Goal: Find specific page/section: Find specific page/section

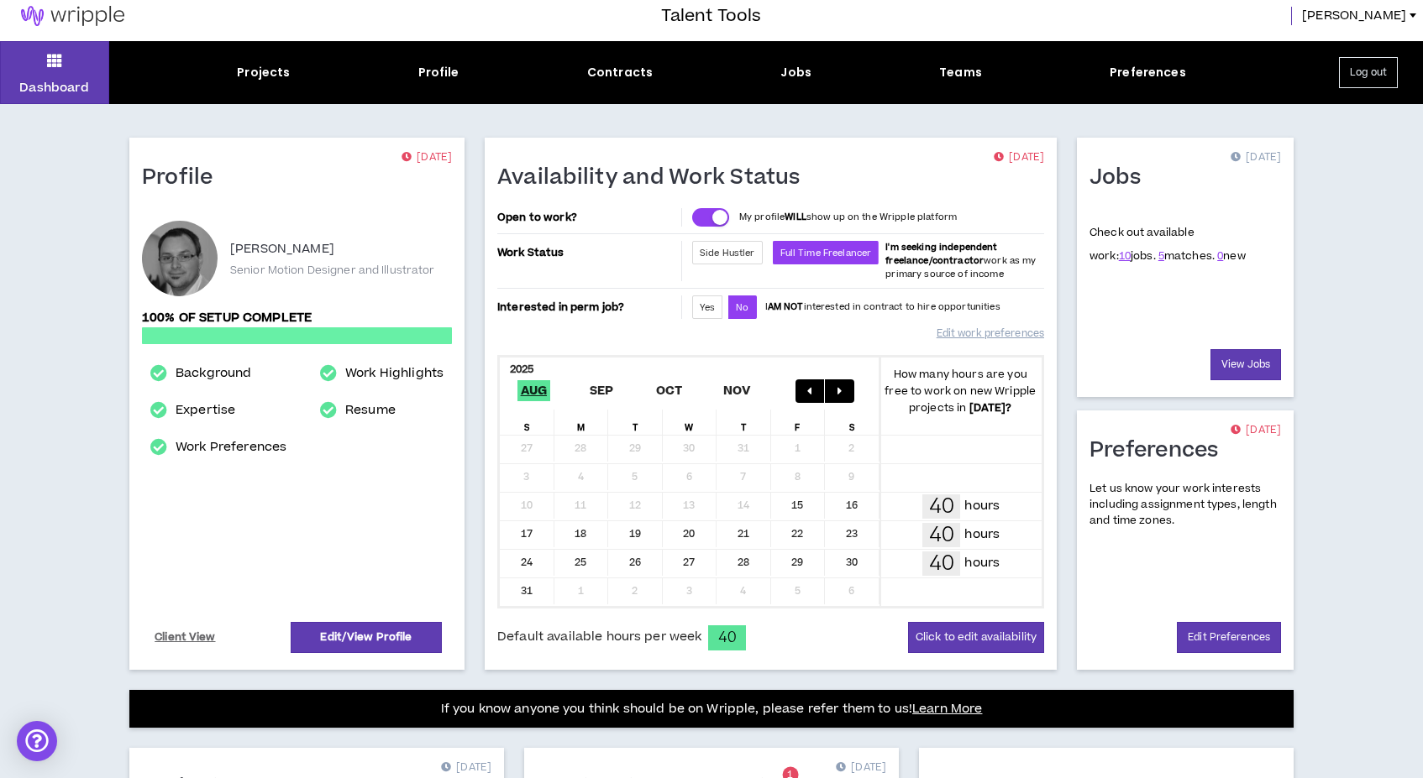
scroll to position [11, 0]
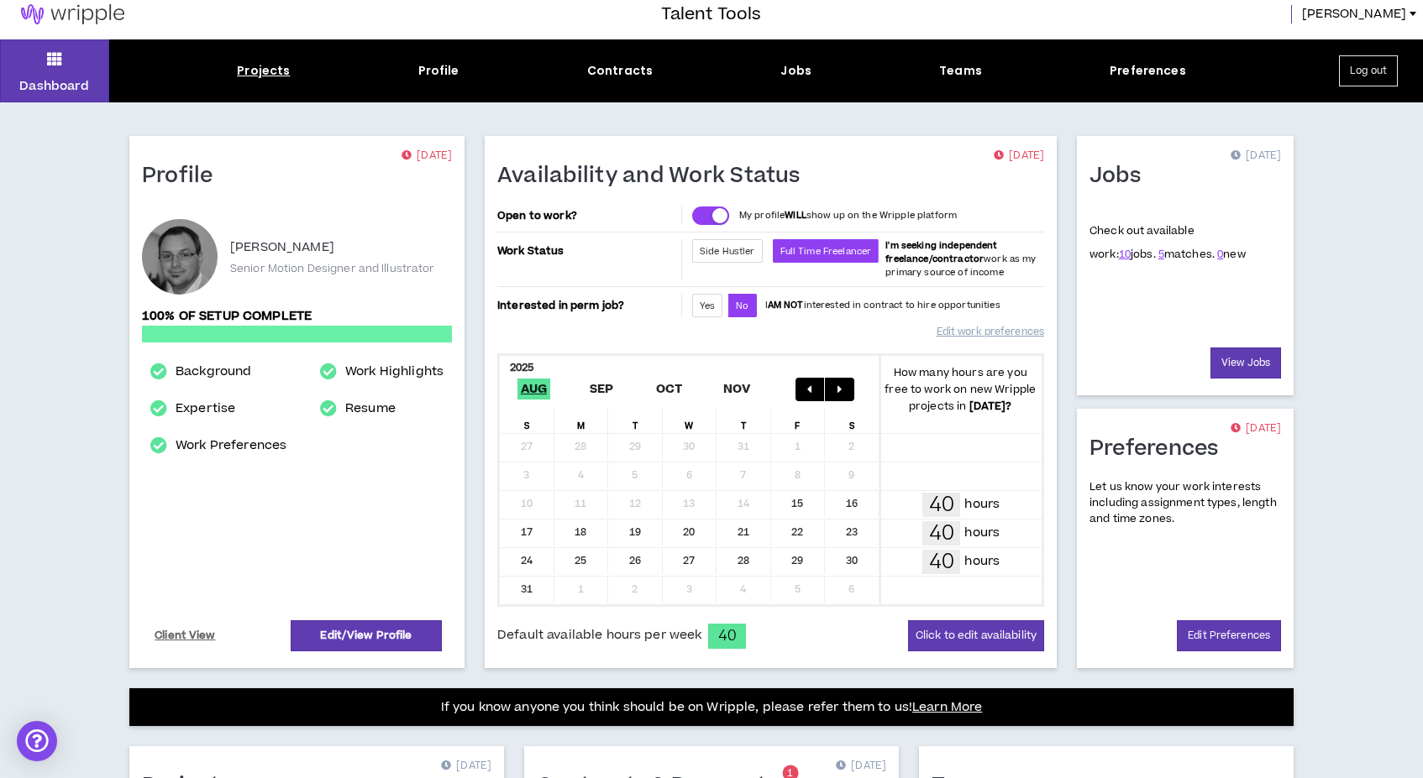
click at [275, 69] on div "Projects" at bounding box center [263, 71] width 53 height 18
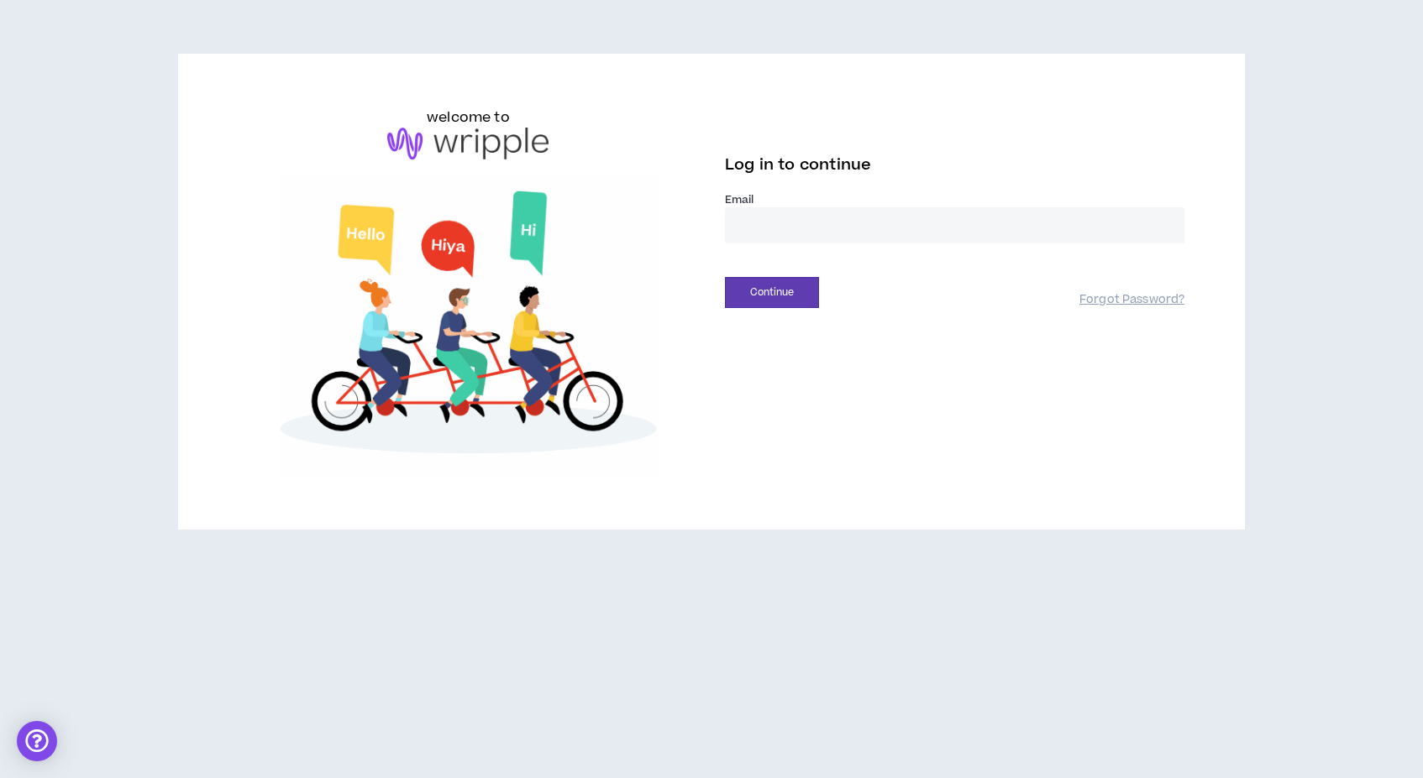
type input "**********"
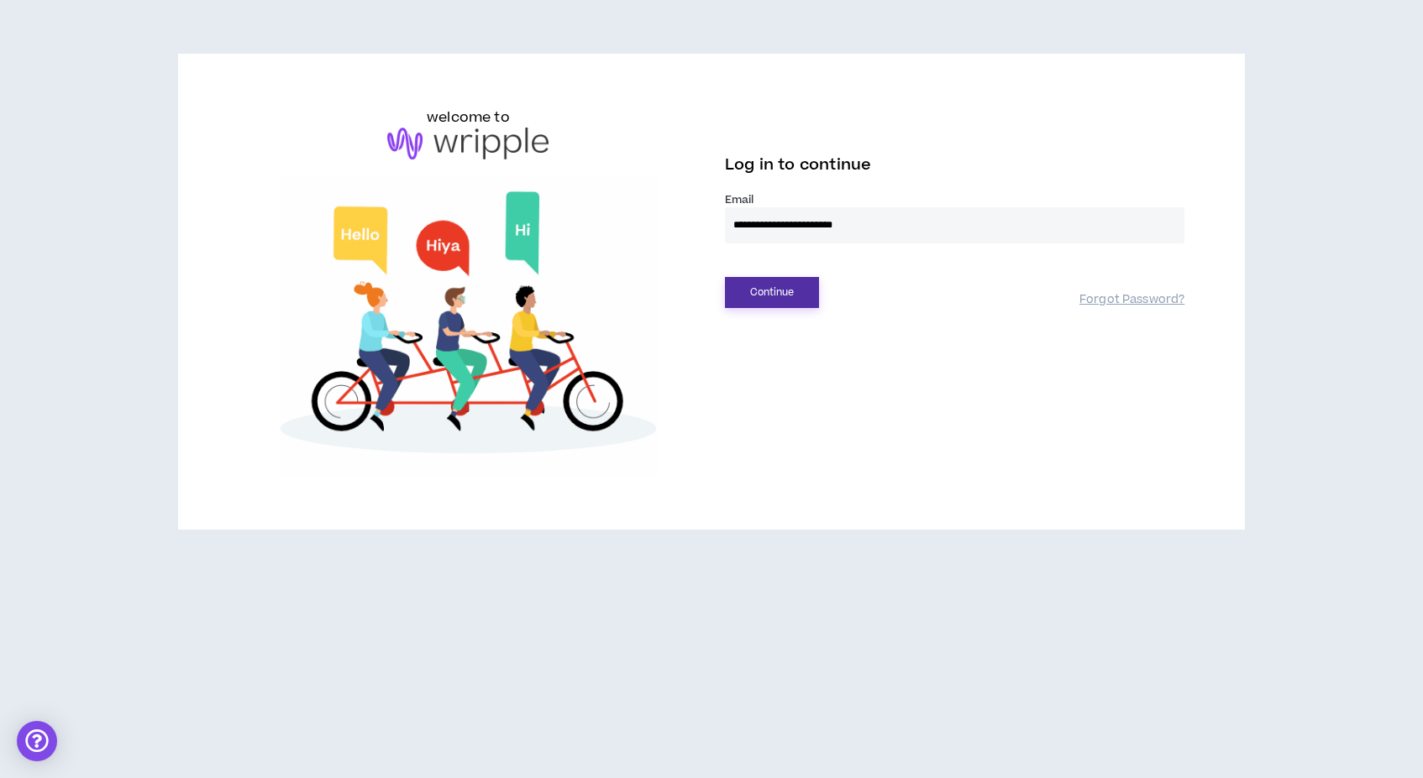
click at [772, 297] on button "Continue" at bounding box center [772, 292] width 94 height 31
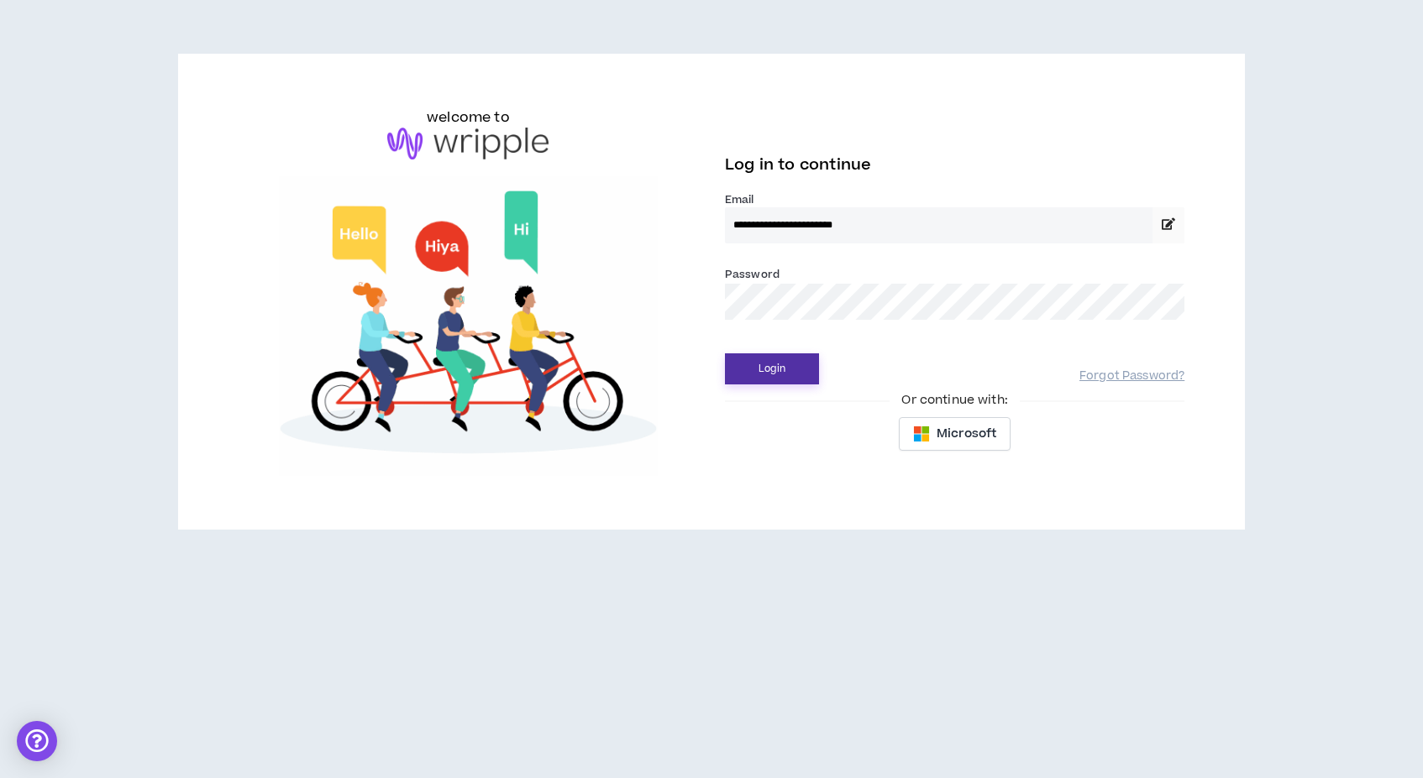
click at [772, 369] on button "Login" at bounding box center [772, 369] width 94 height 31
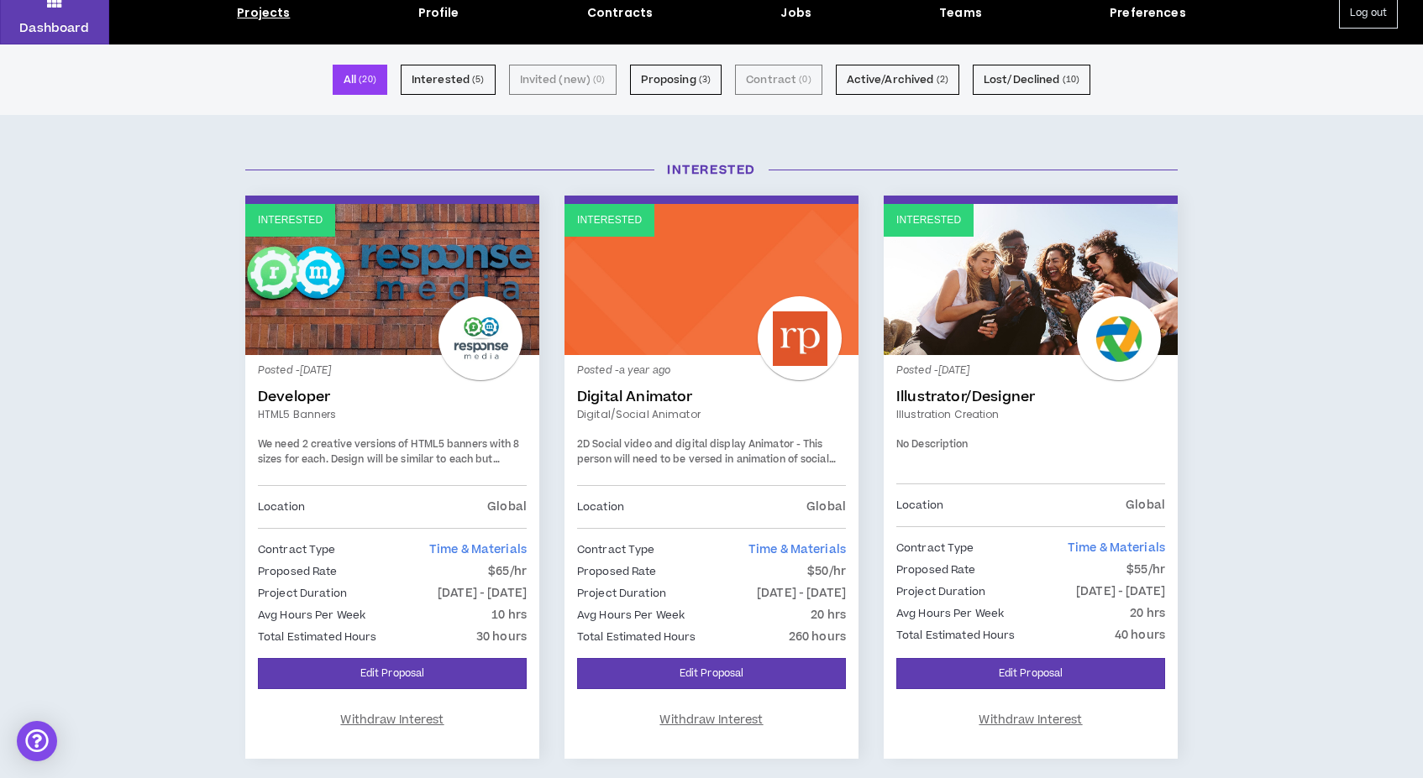
scroll to position [71, 0]
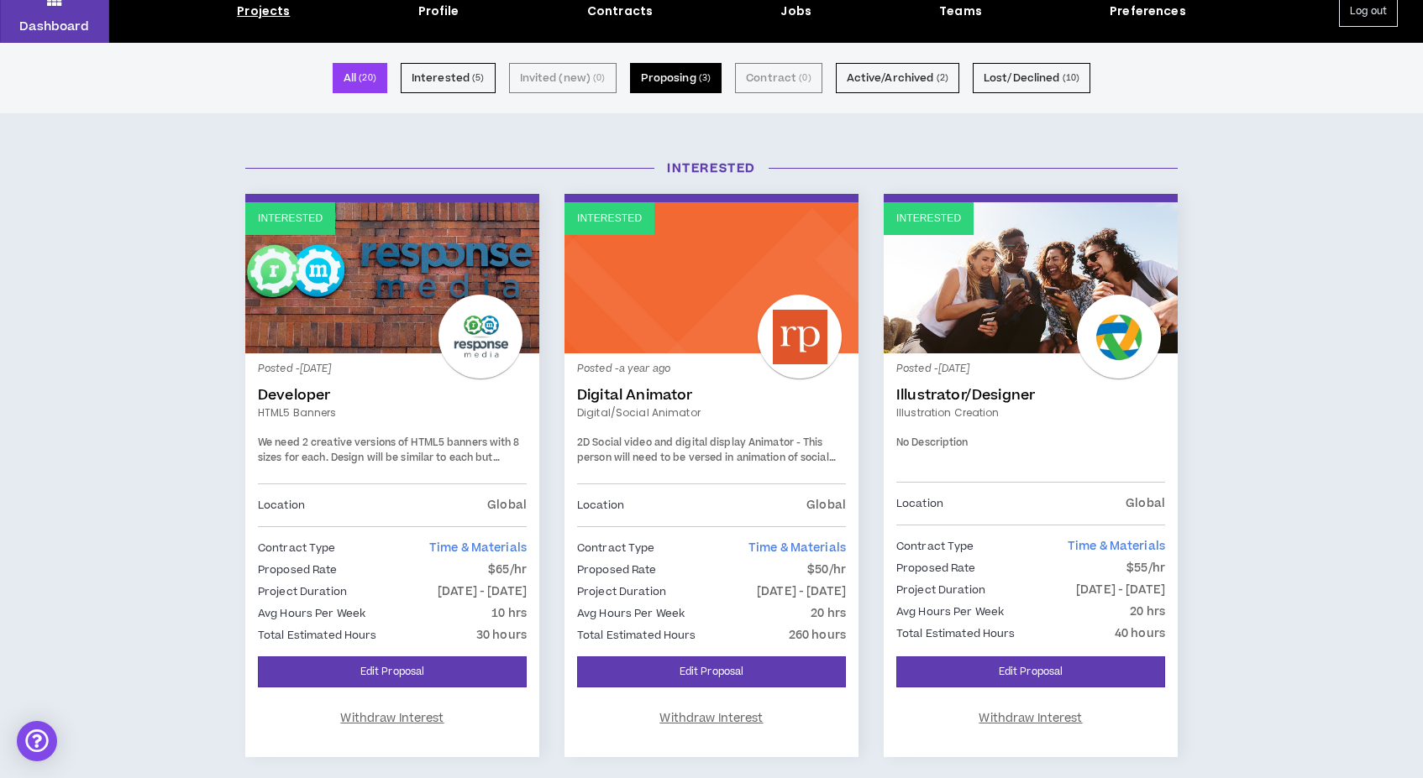
click at [659, 79] on button "Proposing ( 3 )" at bounding box center [676, 78] width 92 height 30
